Goal: Book appointment/travel/reservation

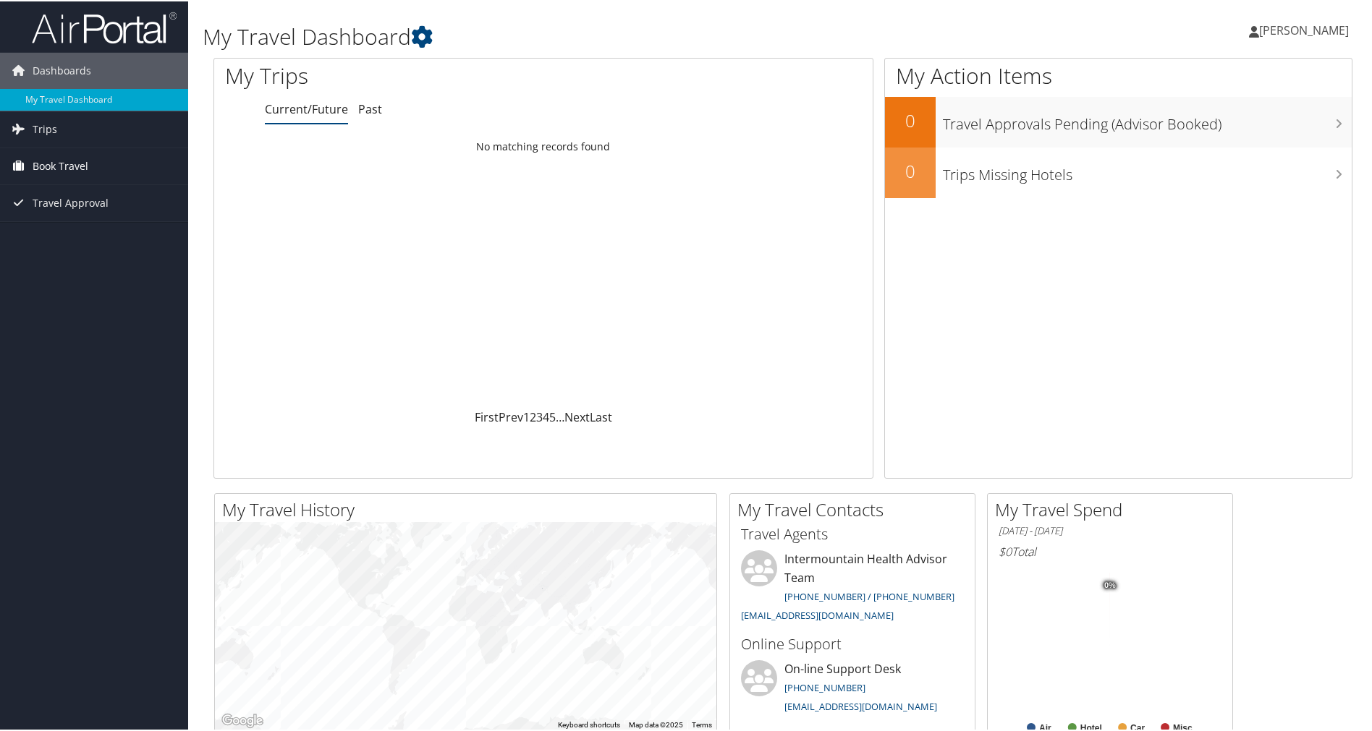
click at [74, 159] on span "Book Travel" at bounding box center [61, 165] width 56 height 36
click at [71, 234] on link "Book/Manage Online Trips" at bounding box center [94, 237] width 188 height 22
